Goal: Task Accomplishment & Management: Complete application form

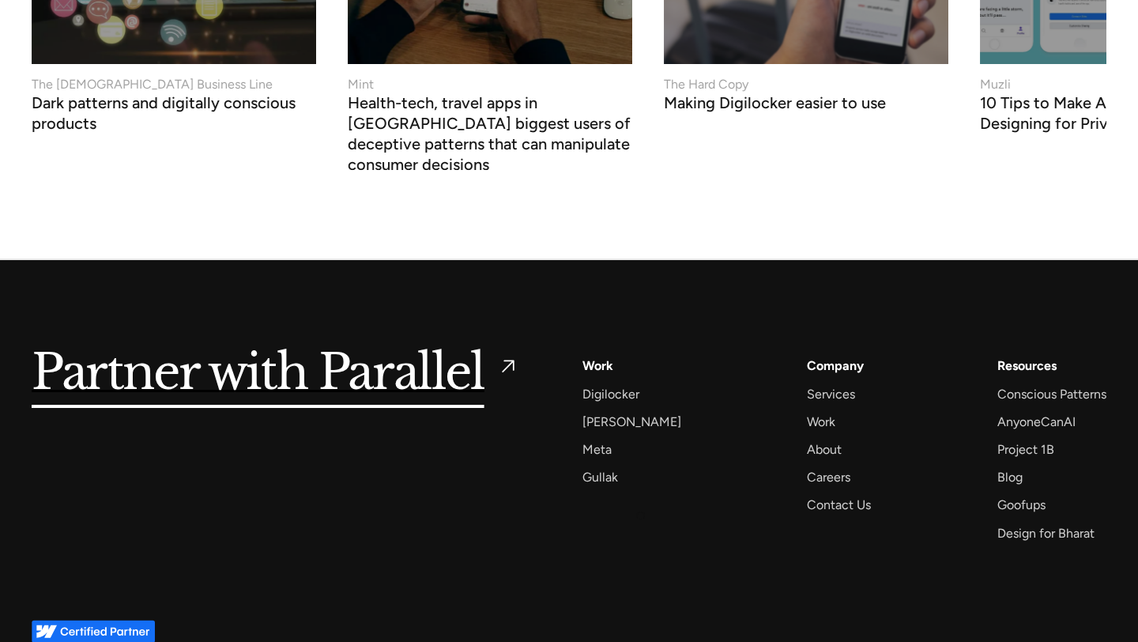
scroll to position [6376, 0]
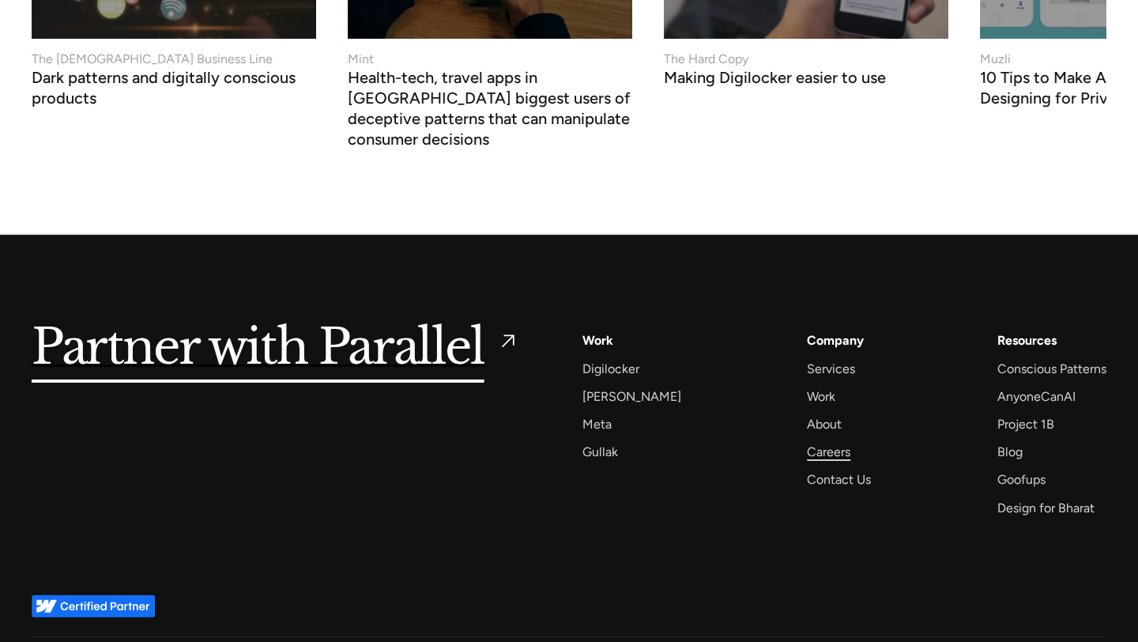
click at [815, 441] on div "Careers" at bounding box center [828, 451] width 43 height 21
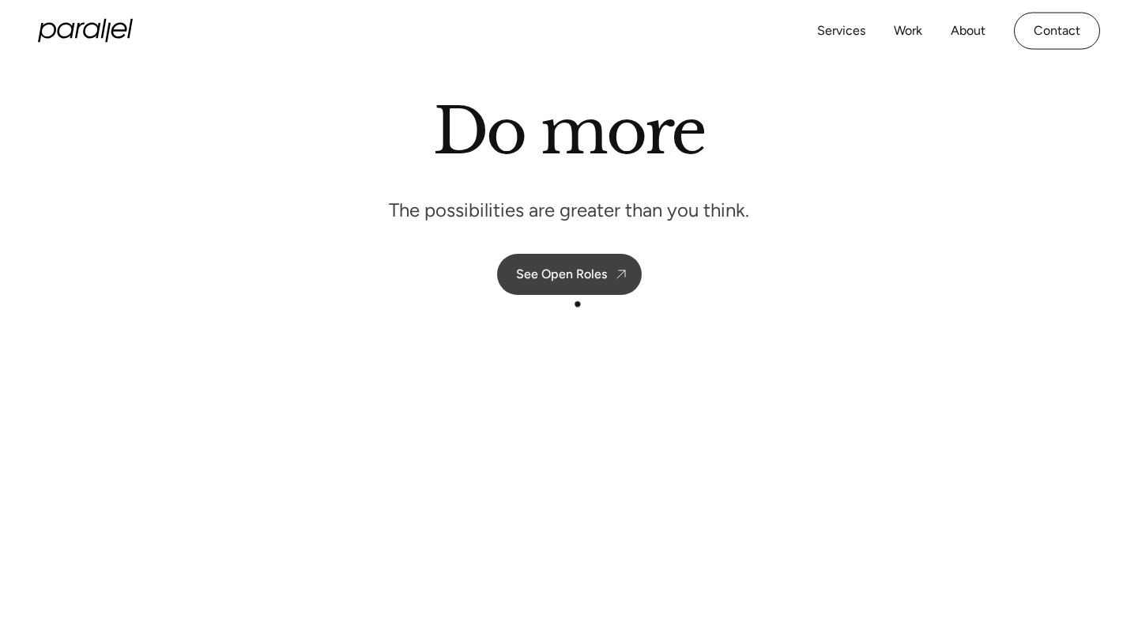
click at [571, 288] on link "See Open Roles" at bounding box center [569, 274] width 145 height 41
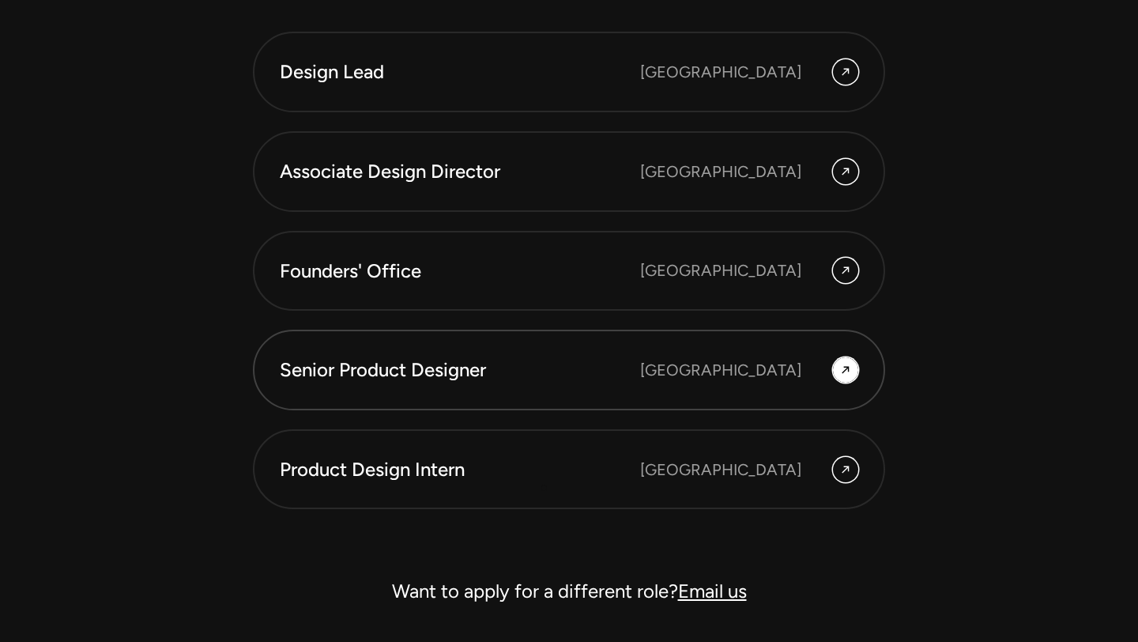
scroll to position [4345, 0]
click at [523, 363] on div "Senior Product Designer" at bounding box center [460, 369] width 360 height 27
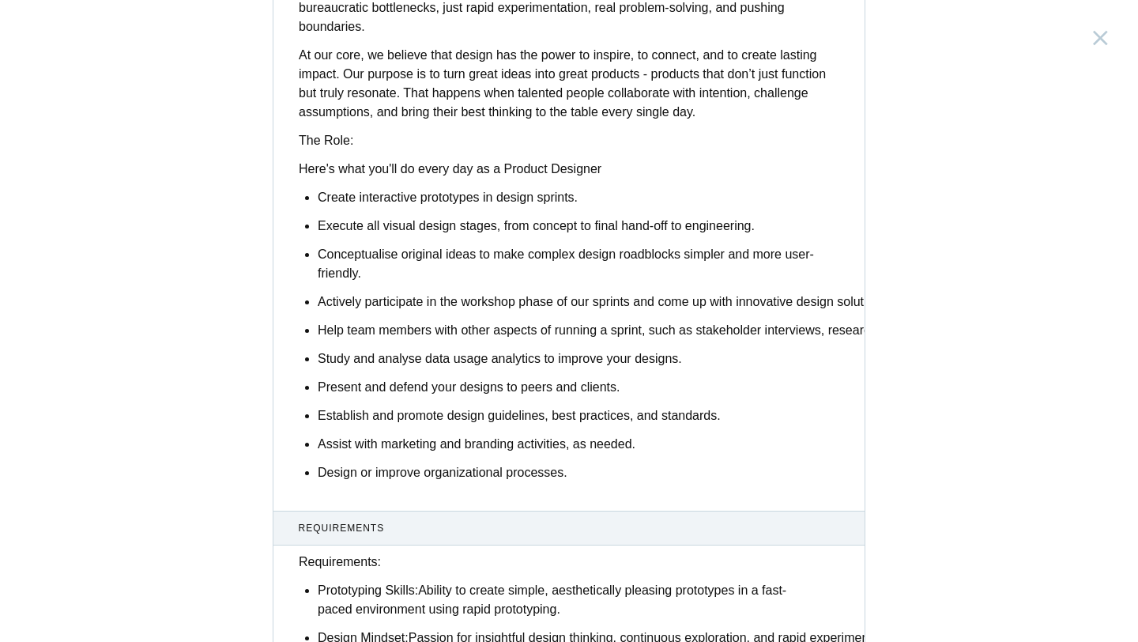
scroll to position [524, 0]
